Goal: Task Accomplishment & Management: Complete application form

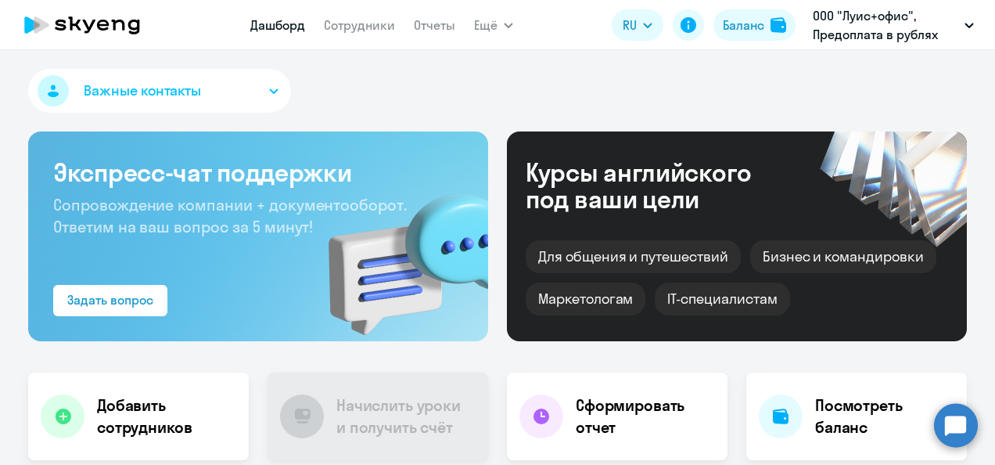
scroll to position [235, 0]
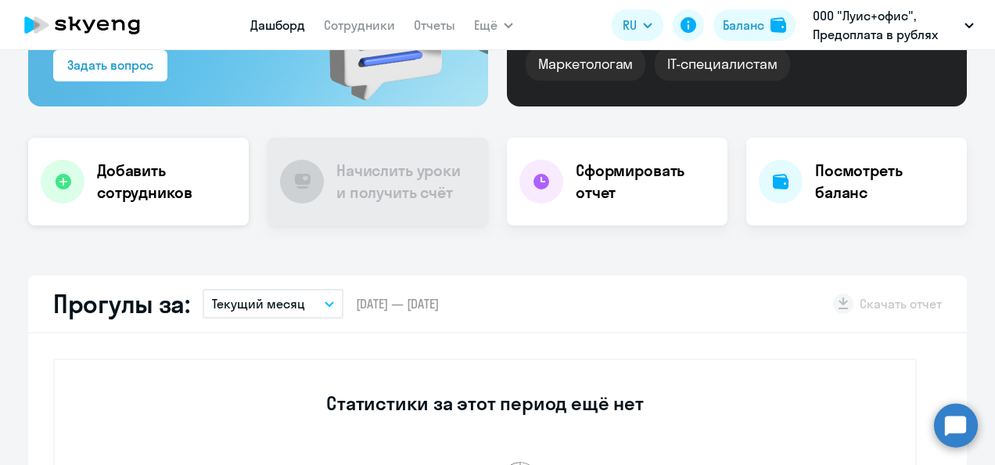
click at [145, 174] on h4 "Добавить сотрудников" at bounding box center [166, 182] width 139 height 44
select select "english_adult_not_native_speaker"
select select "3"
select select "english_adult_not_native_speaker"
select select "3"
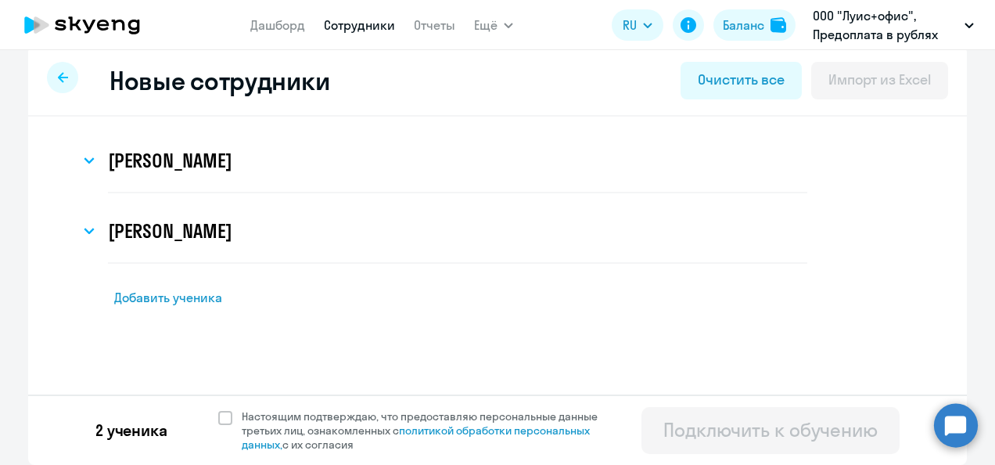
scroll to position [16, 0]
click at [175, 295] on span "Добавить ученика" at bounding box center [179, 297] width 108 height 17
select select "english_adult_not_native_speaker"
select select "3"
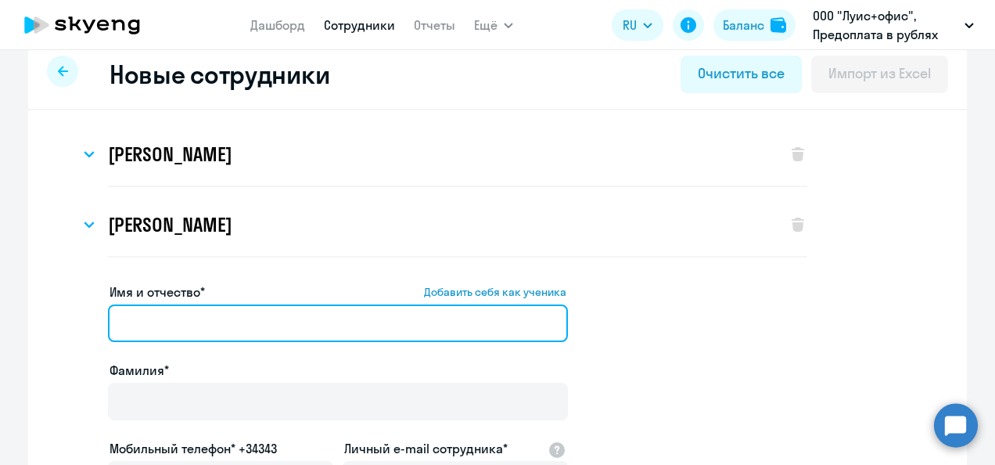
click at [175, 327] on input "Имя и отчество* Добавить себя как ученика" at bounding box center [338, 323] width 460 height 38
paste input "[PERSON_NAME] [PERSON_NAME]"
drag, startPoint x: 186, startPoint y: 325, endPoint x: 91, endPoint y: 325, distance: 95.4
click at [120, 324] on input "[PERSON_NAME]" at bounding box center [338, 323] width 460 height 38
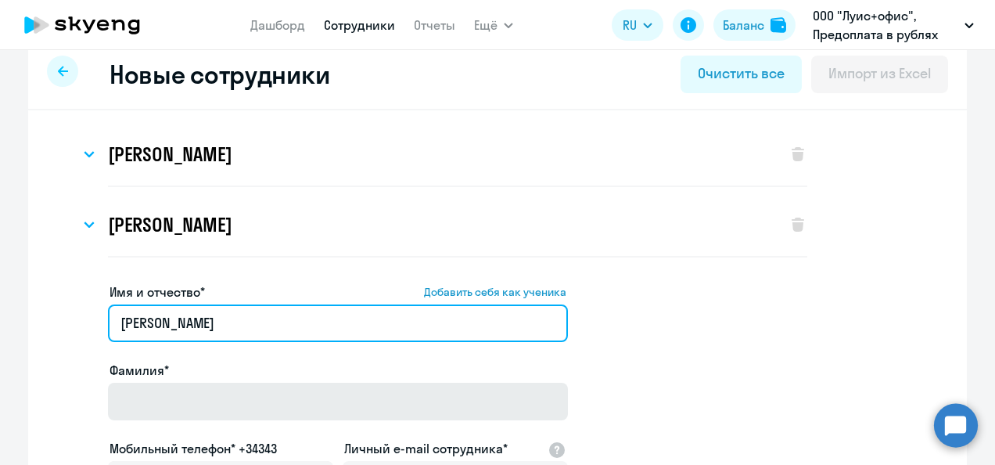
type input "[PERSON_NAME]"
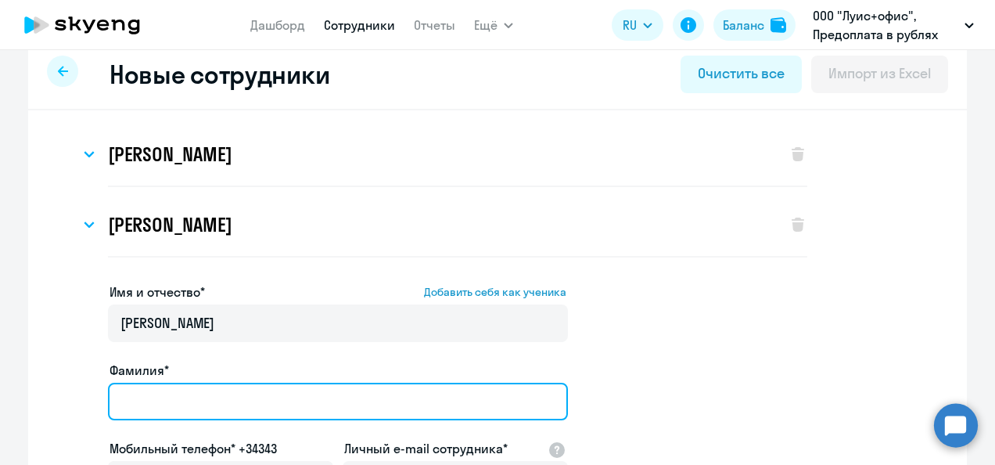
click at [181, 396] on input "Фамилия*" at bounding box center [338, 401] width 460 height 38
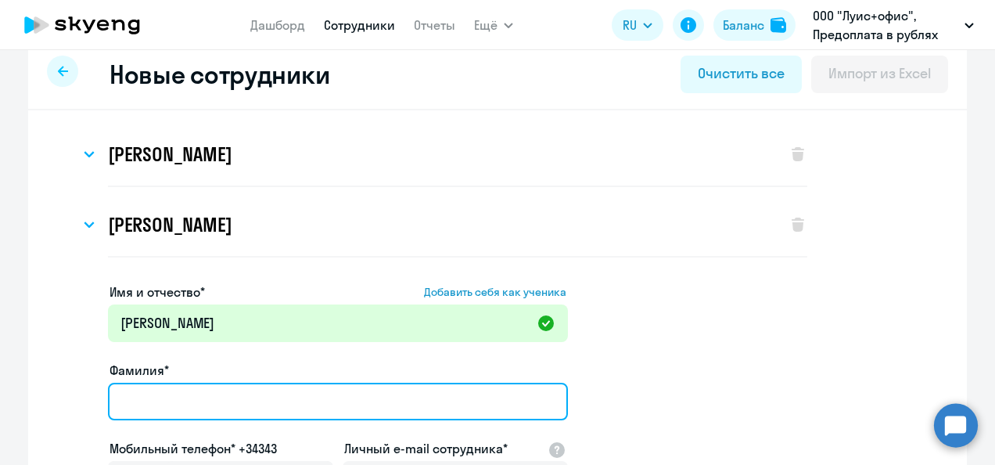
paste input "[PERSON_NAME]"
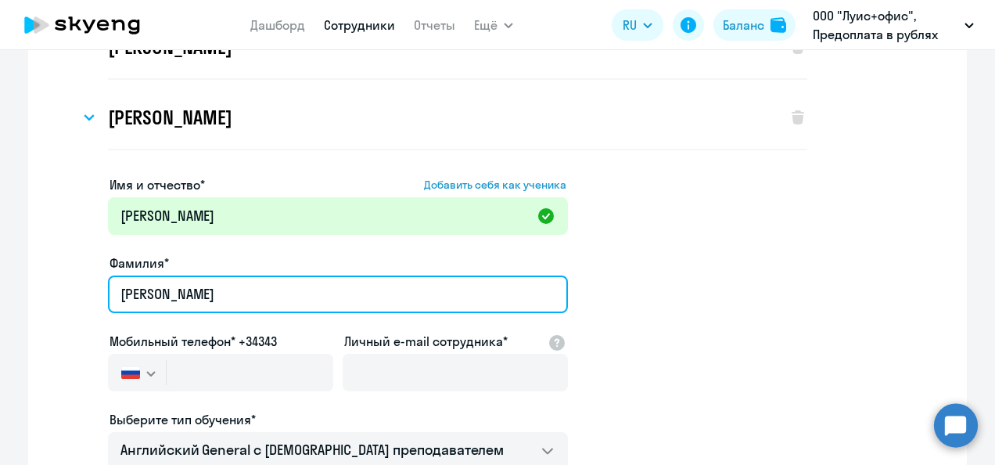
scroll to position [179, 0]
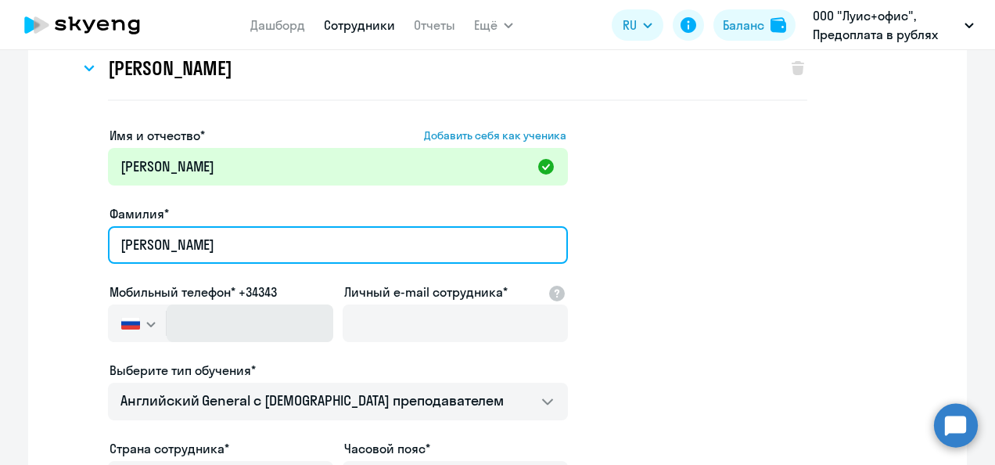
type input "[PERSON_NAME]"
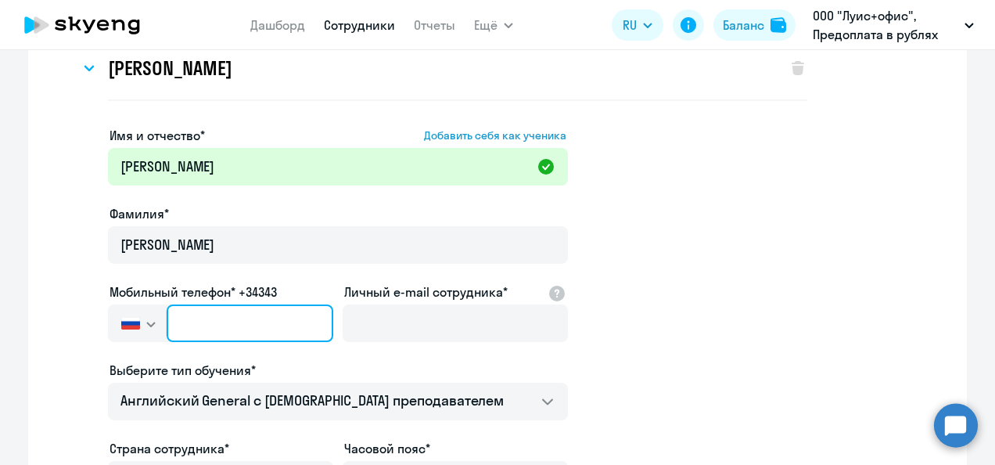
click at [225, 333] on input "text" at bounding box center [250, 323] width 167 height 38
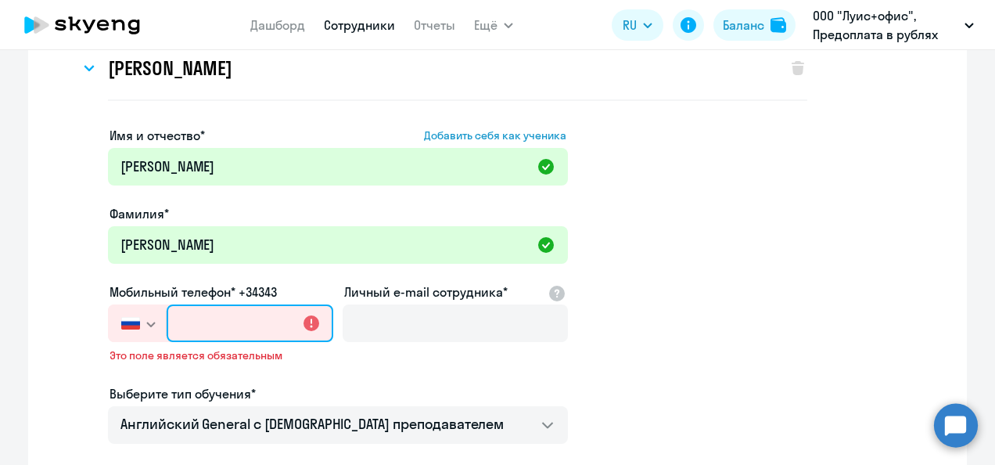
paste input "[PHONE_NUMBER]"
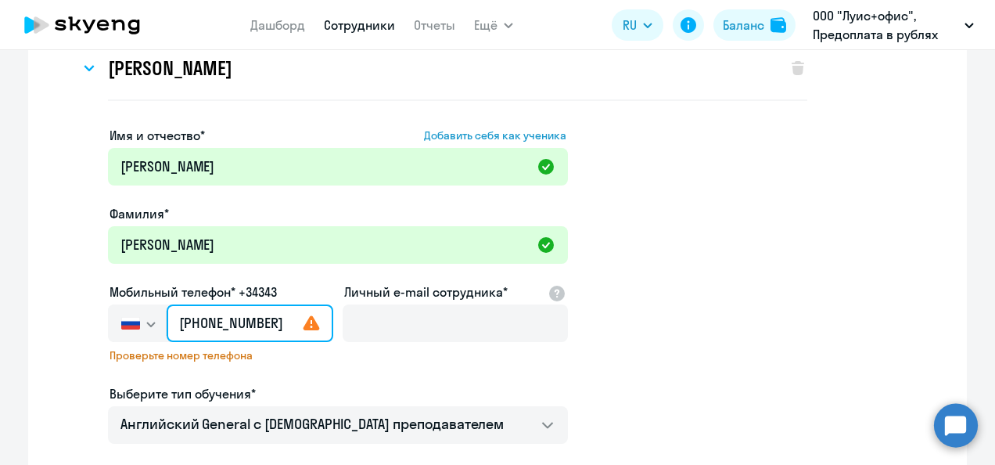
click at [258, 328] on input "[PHONE_NUMBER]" at bounding box center [250, 323] width 167 height 38
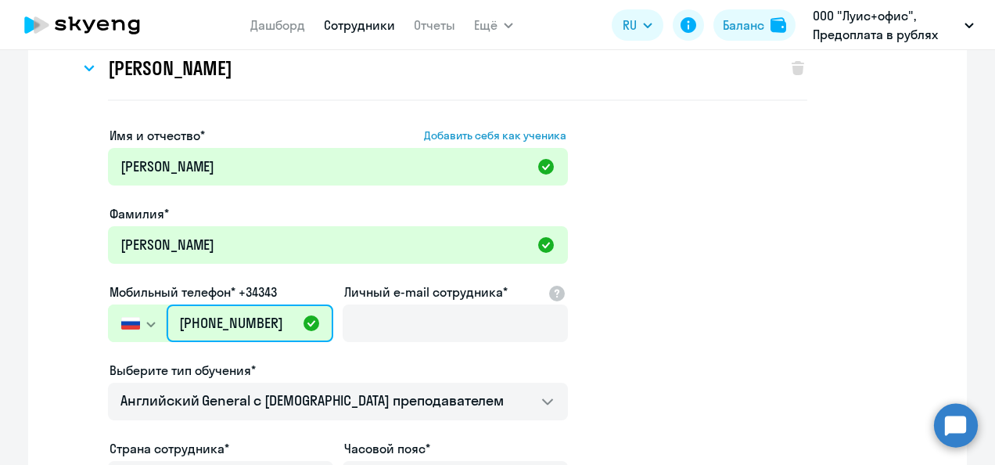
type input "[PHONE_NUMBER]"
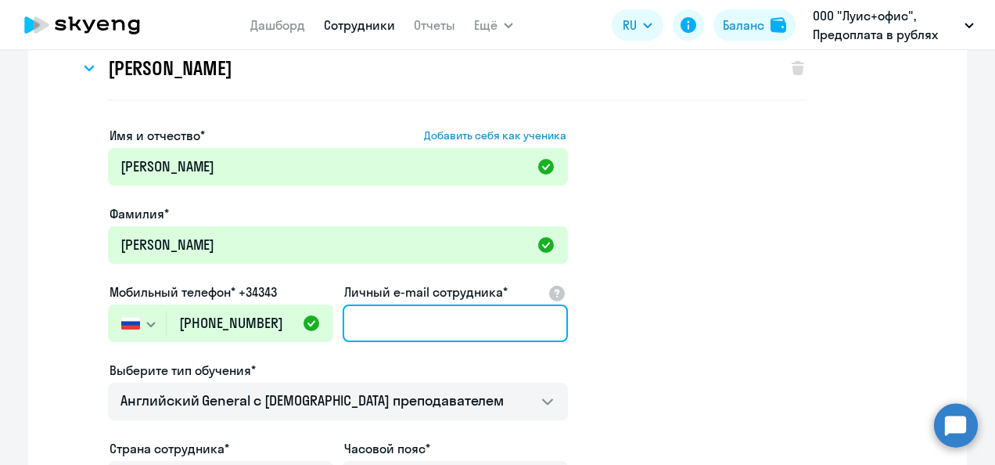
click at [390, 328] on input "Личный e-mail сотрудника*" at bounding box center [455, 323] width 225 height 38
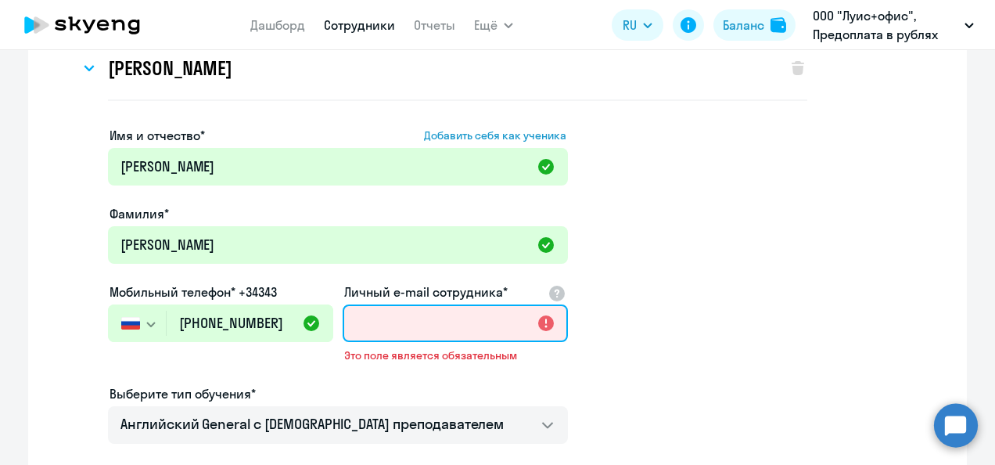
paste input "[EMAIL_ADDRESS][PERSON_NAME][DOMAIN_NAME]"
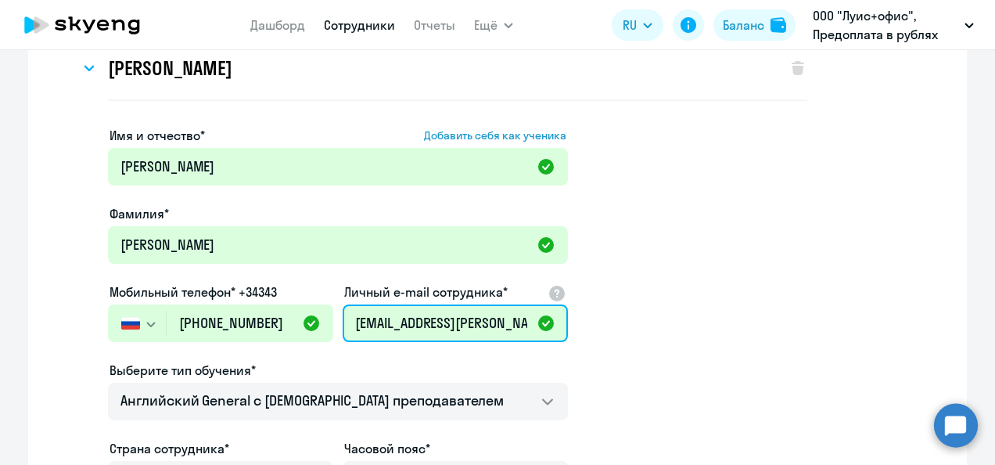
scroll to position [0, 11]
type input "[EMAIL_ADDRESS][PERSON_NAME][DOMAIN_NAME]"
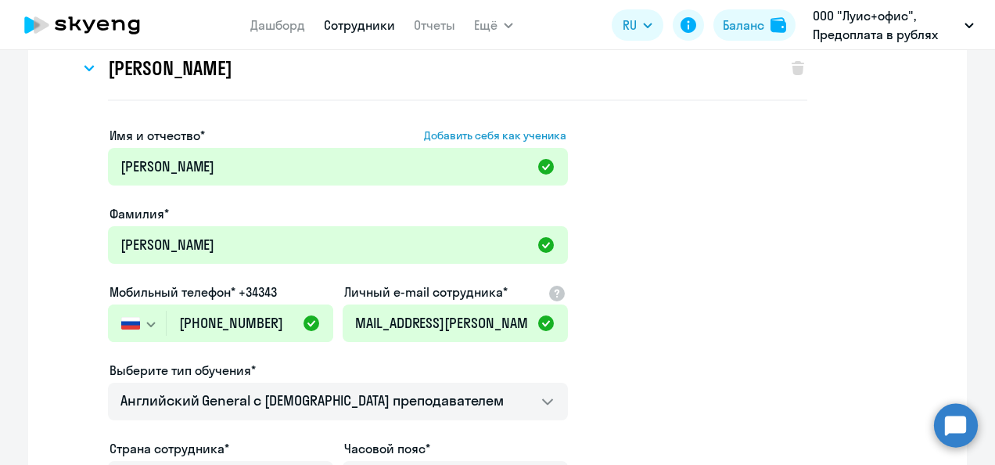
scroll to position [0, 0]
click at [641, 305] on app-new-student-form "Имя и отчество* Добавить себя как ученика [PERSON_NAME]* Ларлыкова Мобильный те…" at bounding box center [497, 405] width 889 height 558
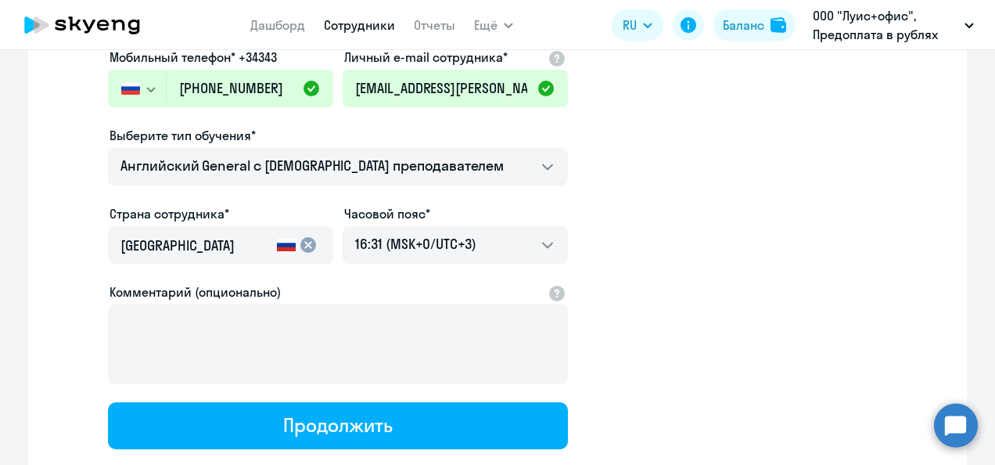
scroll to position [492, 0]
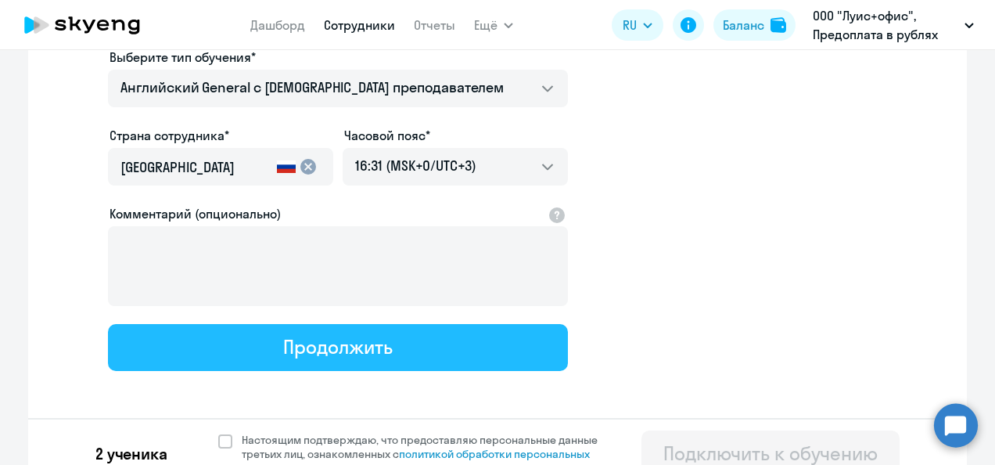
click at [362, 344] on div "Продолжить" at bounding box center [337, 346] width 109 height 25
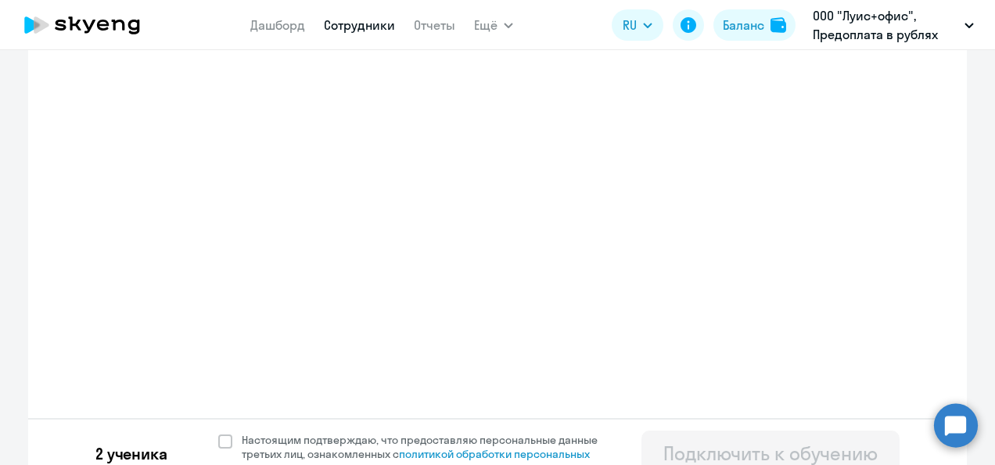
select select "english_adult_not_native_speaker"
select select "3"
select select "english_adult_not_native_speaker"
select select "3"
select select "english_adult_not_native_speaker"
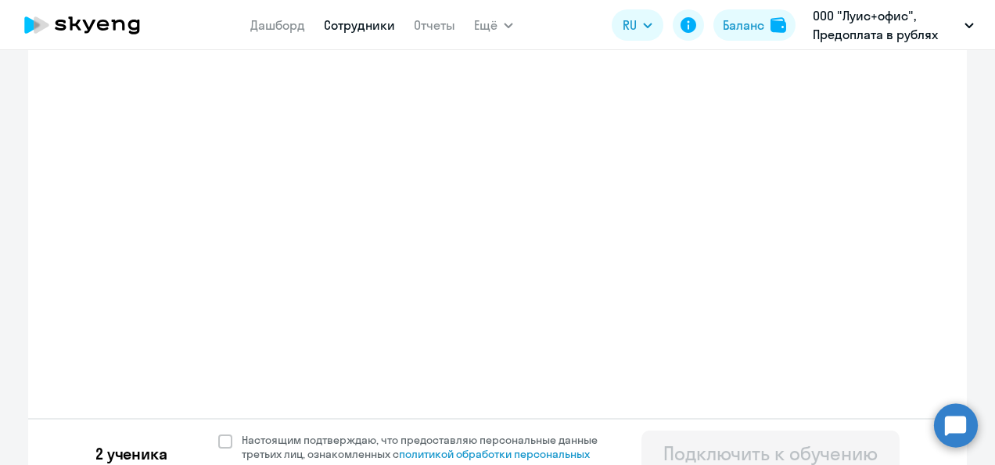
select select "3"
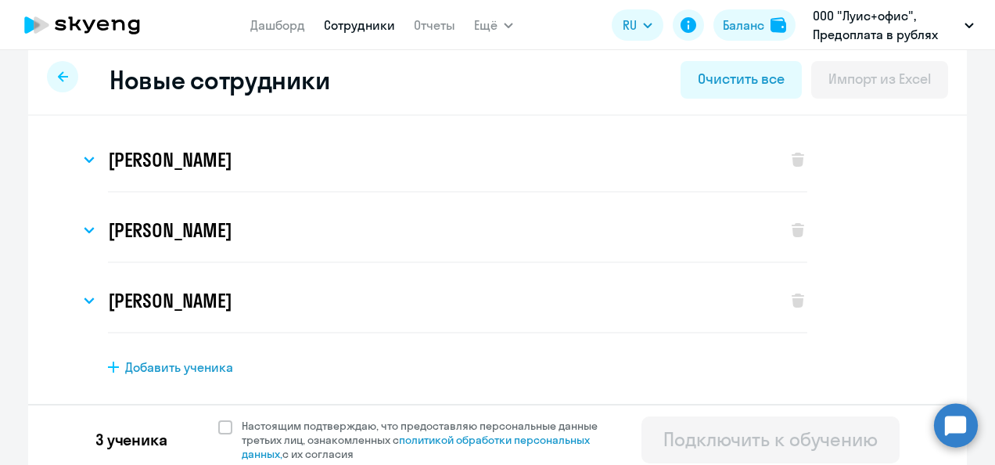
scroll to position [27, 0]
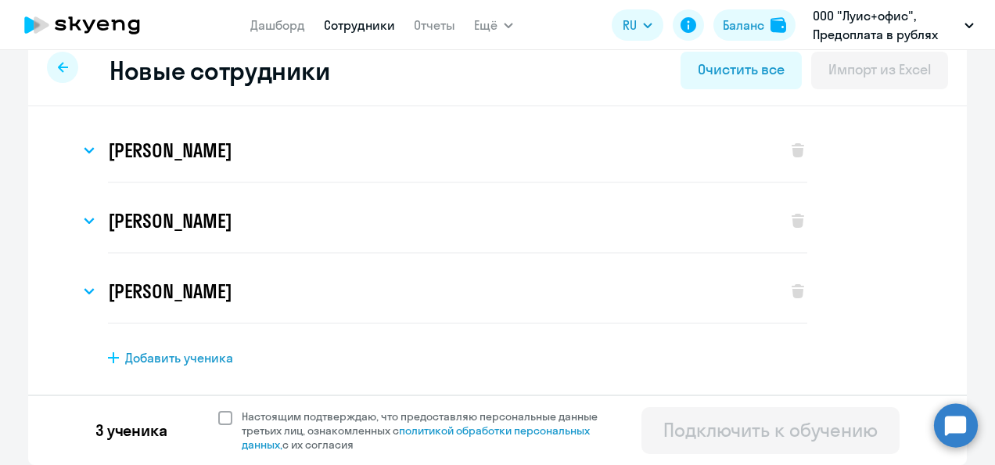
click at [218, 416] on span at bounding box center [225, 418] width 14 height 14
click at [217, 409] on input "Настоящим подтверждаю, что предоставляю персональные данные третьих лиц, ознако…" at bounding box center [217, 408] width 1 height 1
checkbox input "true"
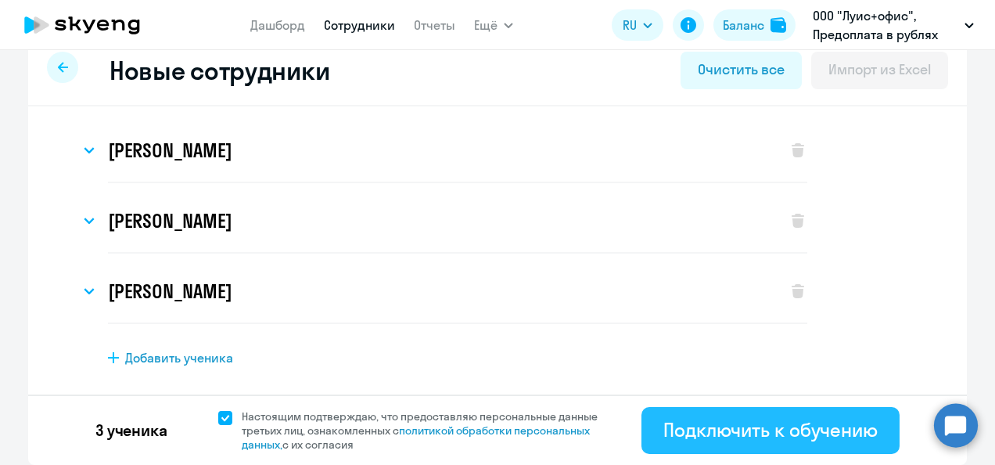
click at [777, 422] on div "Подключить к обучению" at bounding box center [770, 429] width 214 height 25
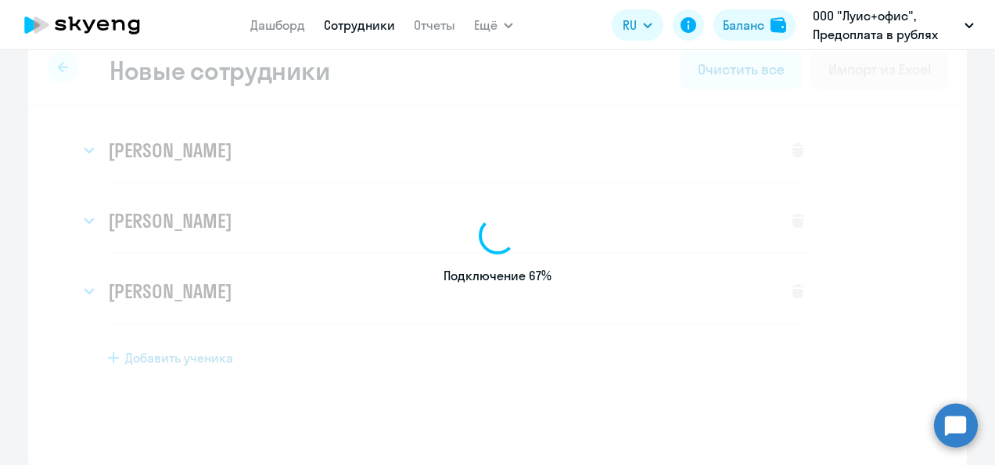
select select "english_adult_not_native_speaker"
select select "3"
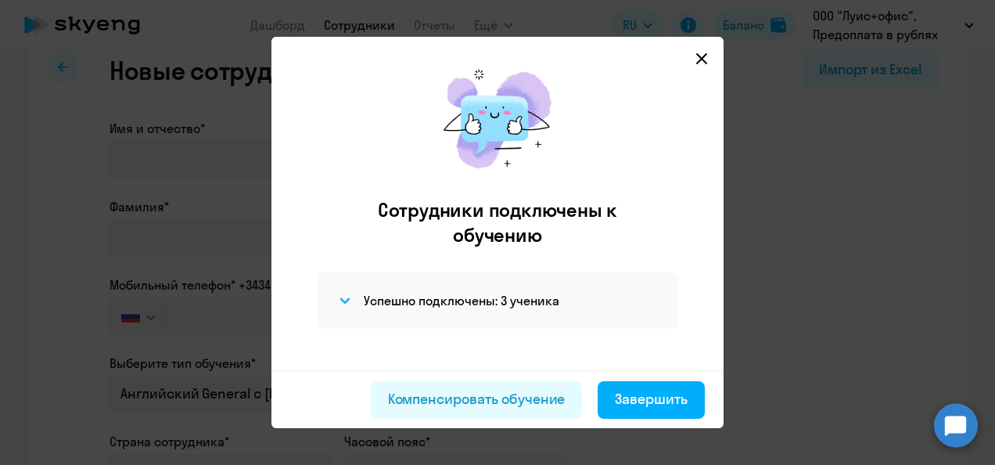
scroll to position [23, 0]
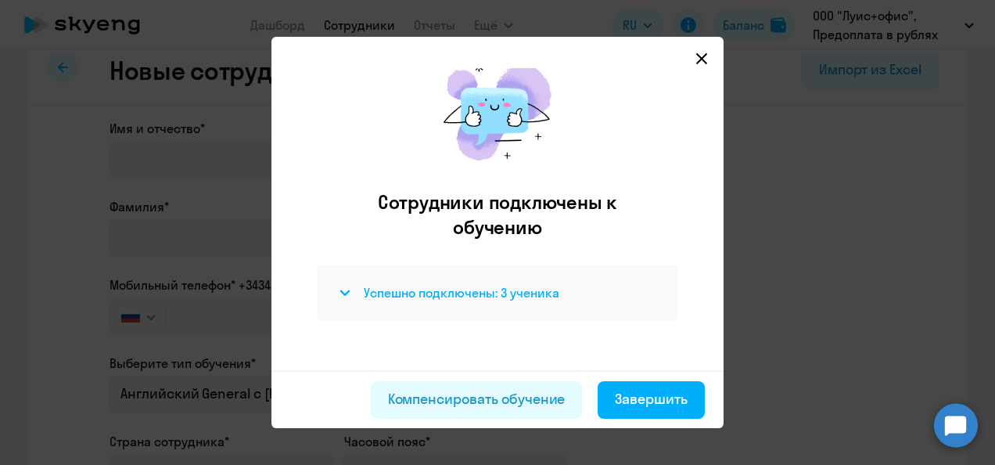
click at [339, 297] on svg-icon at bounding box center [345, 292] width 19 height 19
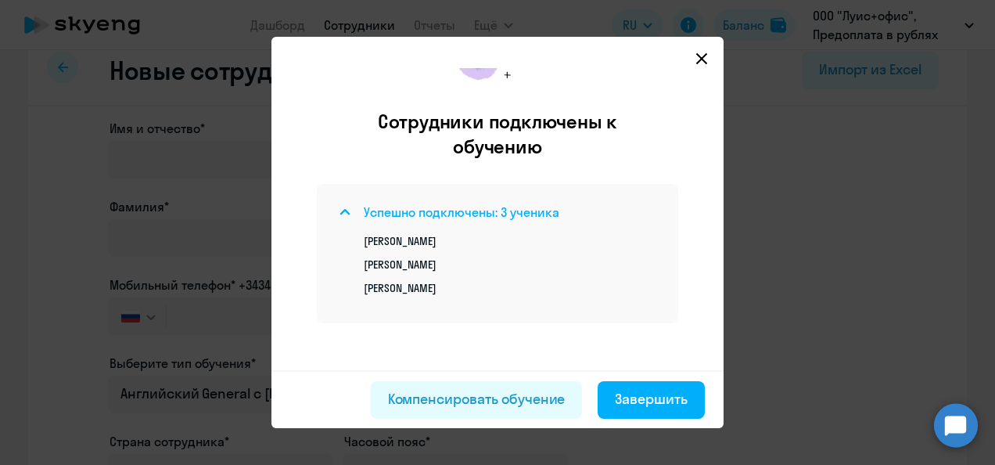
scroll to position [106, 0]
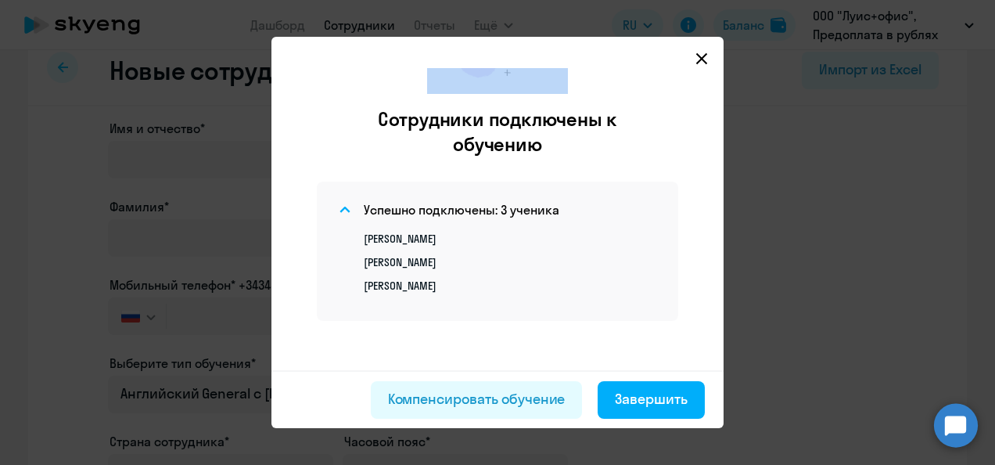
drag, startPoint x: 581, startPoint y: 48, endPoint x: 568, endPoint y: 17, distance: 33.3
click at [568, 17] on div "Сотрудники подключены к обучению Успешно подключены: 3 ученика [PERSON_NAME] [P…" at bounding box center [497, 232] width 995 height 465
click at [671, 397] on div "Завершить" at bounding box center [651, 399] width 73 height 20
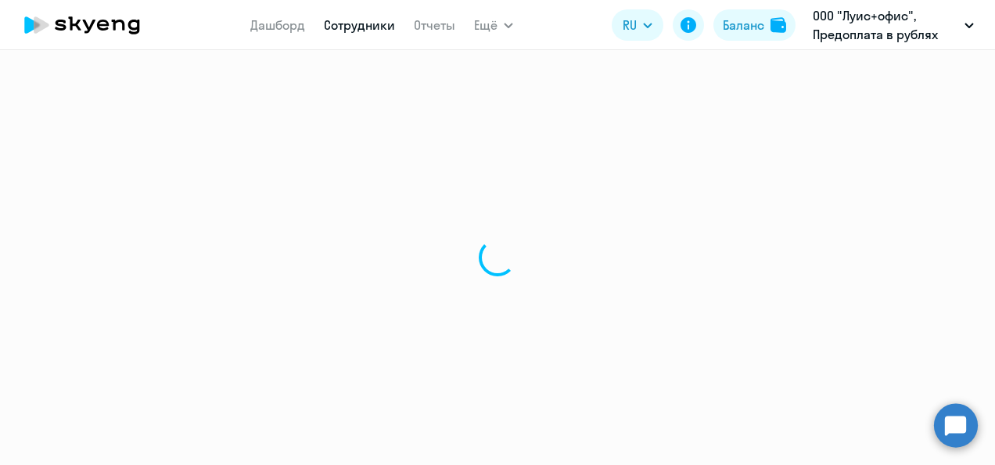
select select "30"
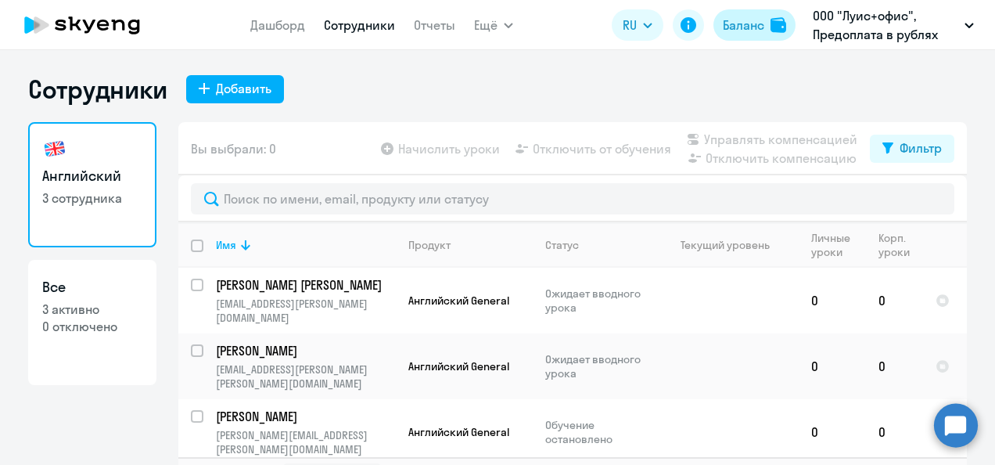
click at [753, 30] on div "Баланс" at bounding box center [743, 25] width 41 height 19
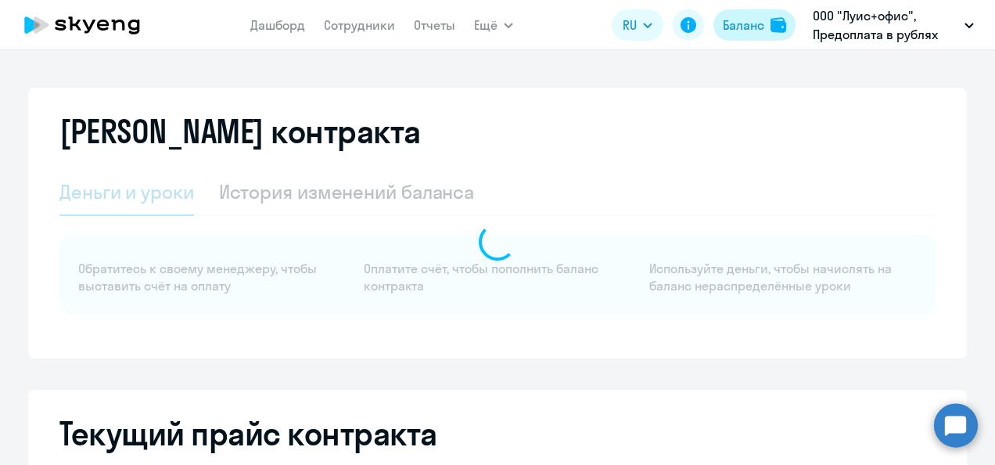
select select "english_adult_not_native_speaker"
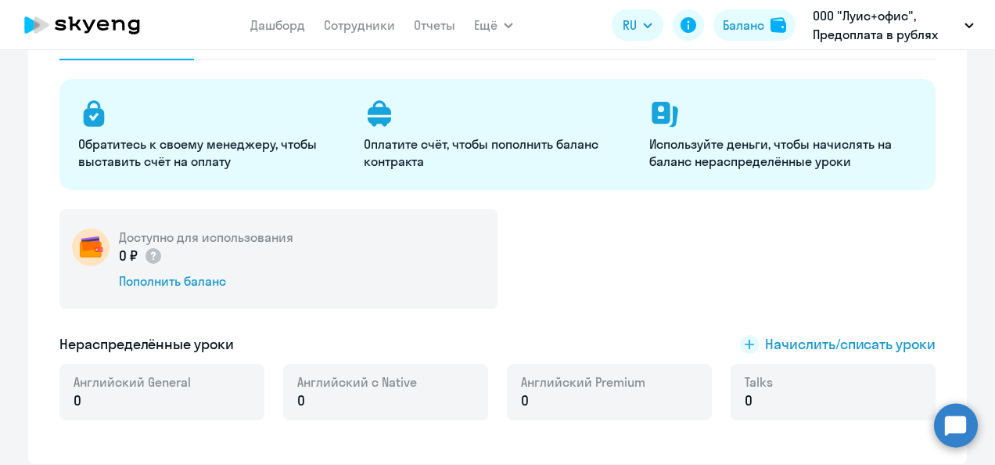
scroll to position [156, 0]
click at [851, 339] on span "Начислить/списать уроки" at bounding box center [850, 343] width 171 height 20
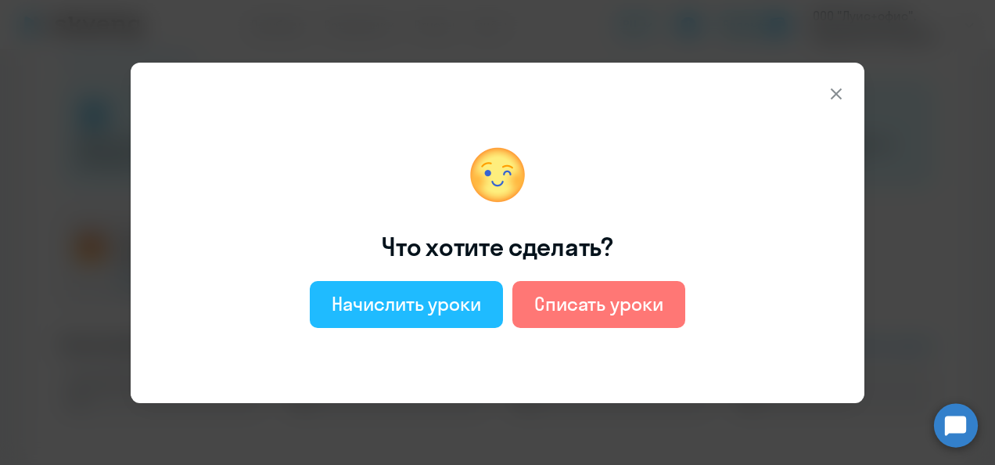
click at [411, 318] on button "Начислить уроки" at bounding box center [406, 304] width 193 height 47
select select "english_adult_not_native_speaker"
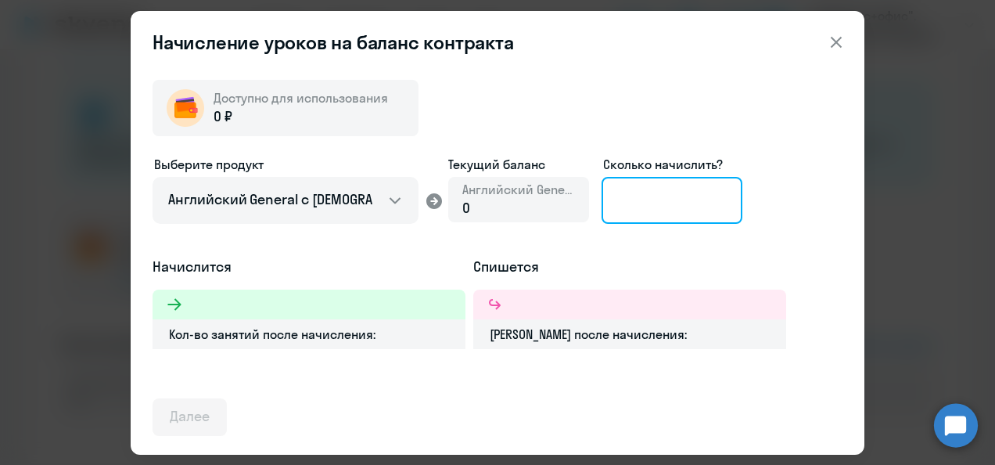
click at [652, 187] on input at bounding box center [672, 200] width 141 height 47
type input "2"
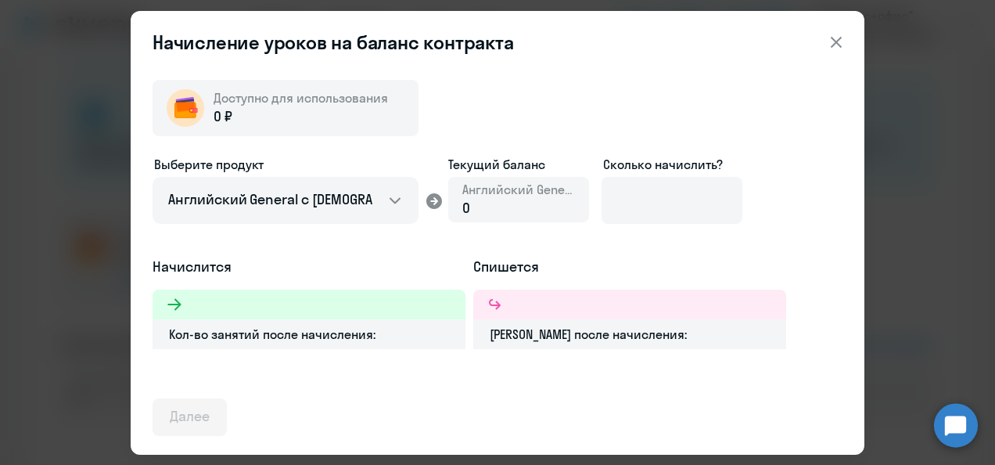
click at [832, 47] on icon at bounding box center [836, 42] width 19 height 19
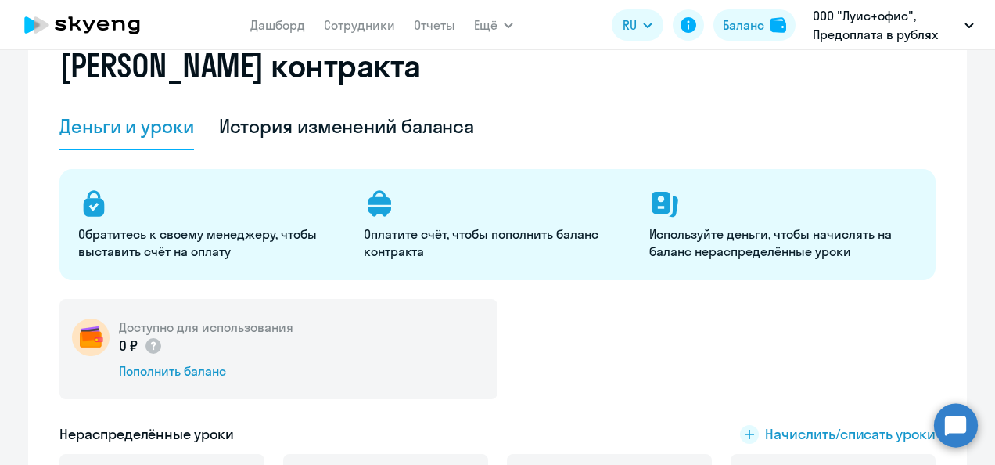
scroll to position [0, 0]
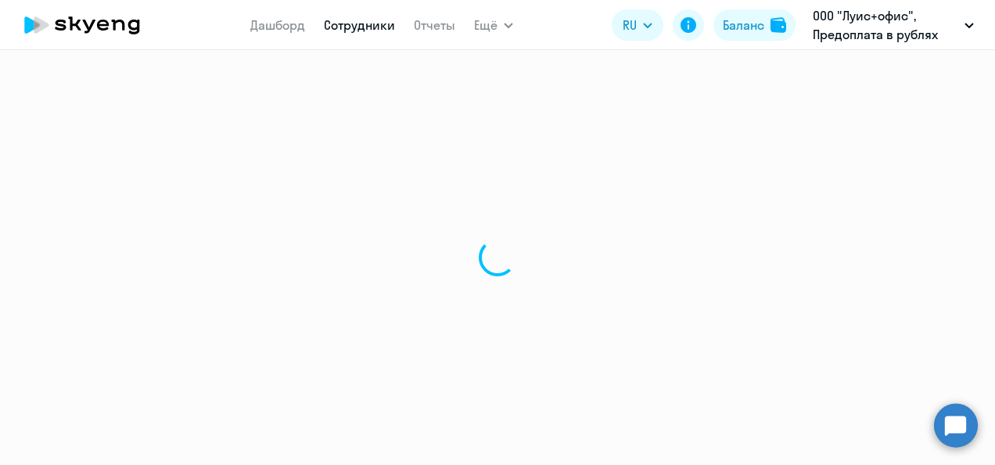
select select "30"
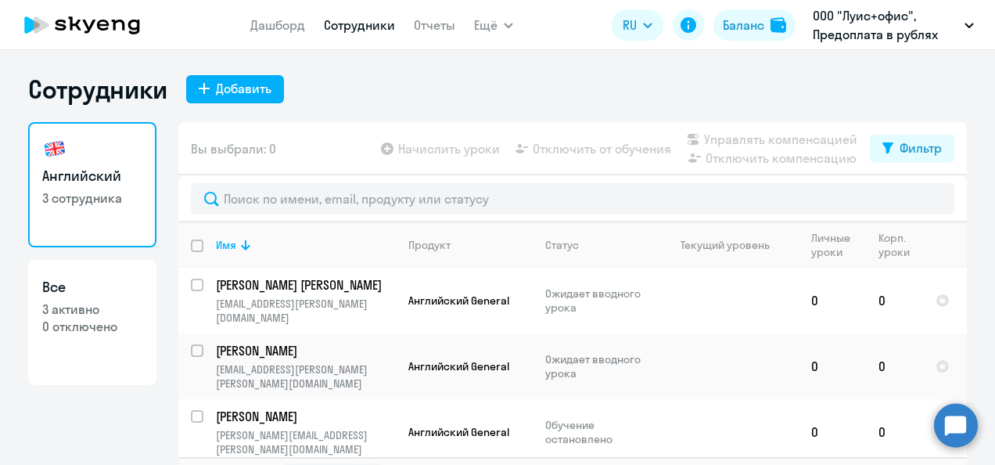
click at [293, 34] on nav "Дашборд Сотрудники Отчеты" at bounding box center [352, 24] width 205 height 31
click at [288, 22] on link "Дашборд" at bounding box center [277, 25] width 55 height 16
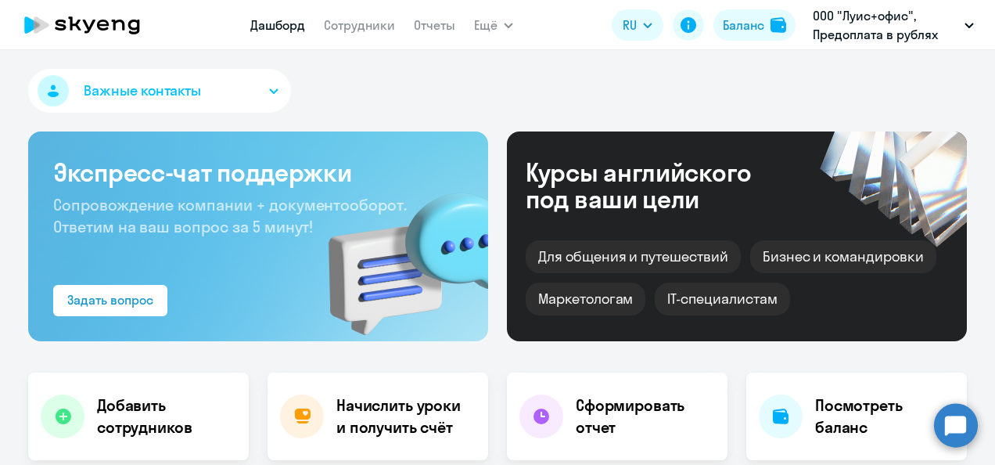
select select "30"
